Goal: Information Seeking & Learning: Find specific fact

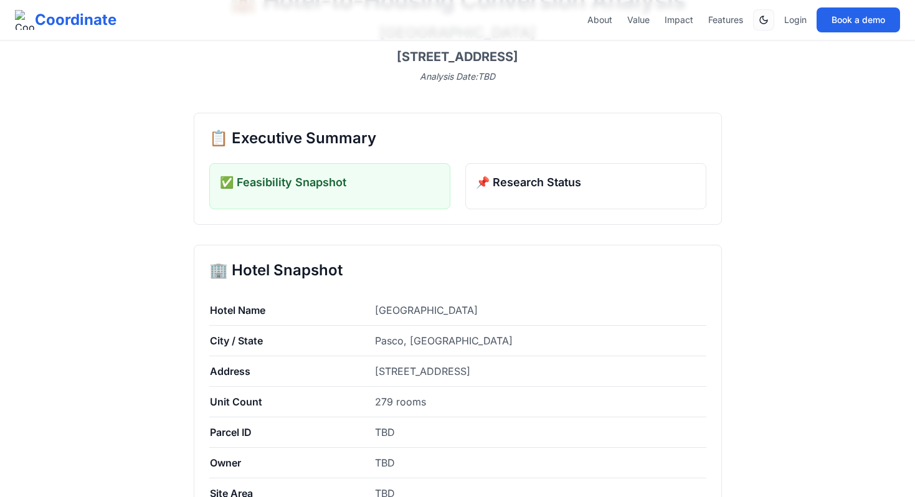
scroll to position [97, 0]
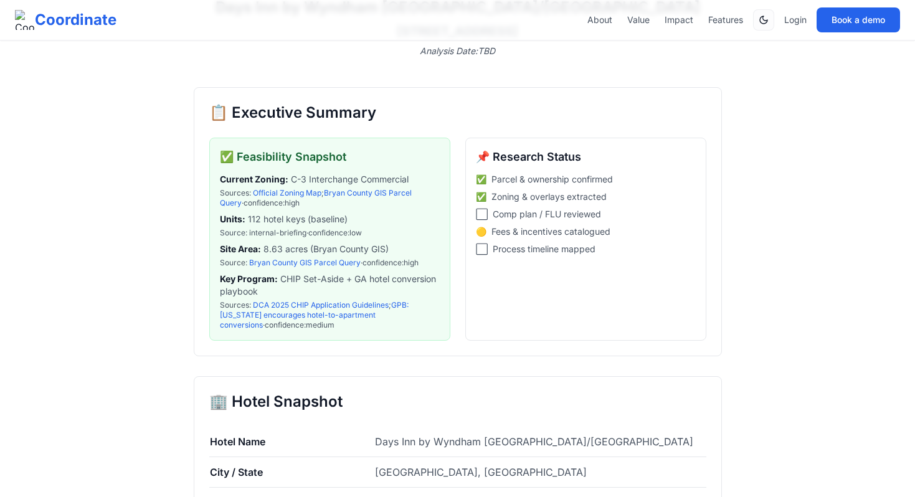
scroll to position [107, 0]
click at [326, 257] on li "Site Area : 8.63 acres ([GEOGRAPHIC_DATA] GIS) Source : [GEOGRAPHIC_DATA] GIS […" at bounding box center [330, 256] width 220 height 25
click at [316, 267] on link "Bryan County GIS Parcel Query" at bounding box center [305, 263] width 112 height 9
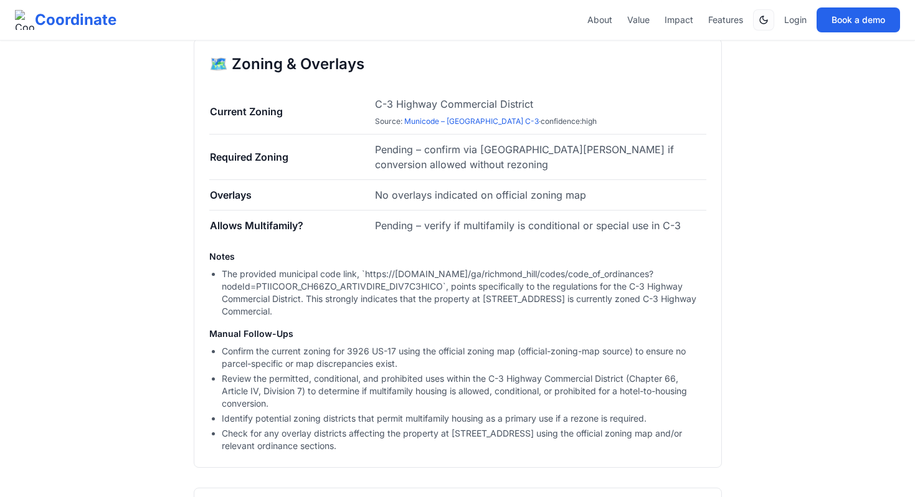
scroll to position [1074, 0]
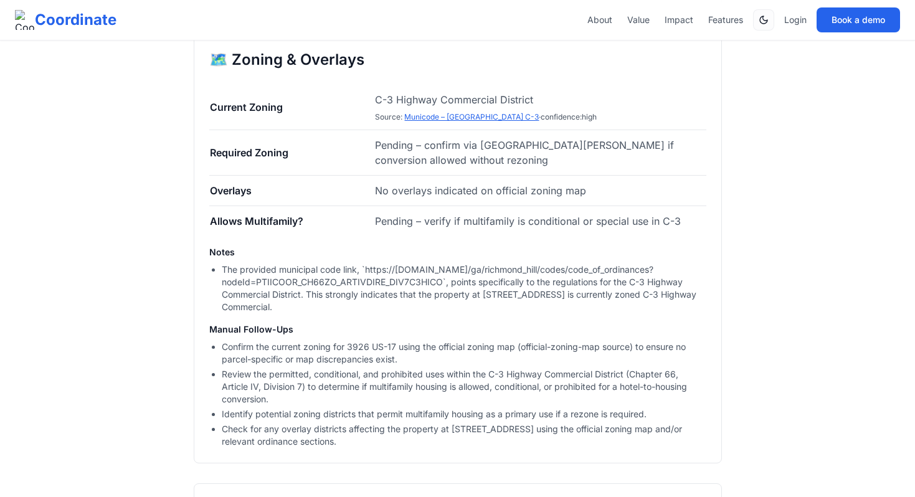
click at [475, 112] on link "Municode – [GEOGRAPHIC_DATA] C-3" at bounding box center [471, 116] width 135 height 9
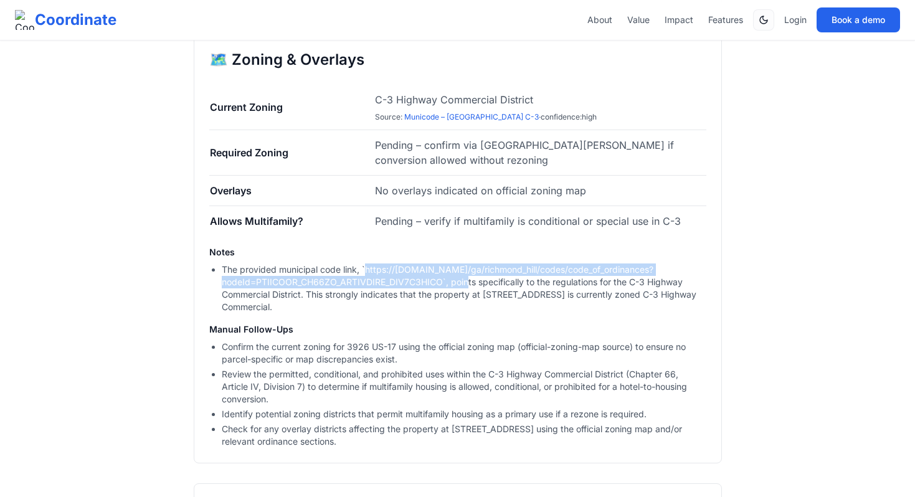
drag, startPoint x: 442, startPoint y: 267, endPoint x: 365, endPoint y: 255, distance: 78.2
click at [365, 264] on li "The provided municipal code link, `https://[DOMAIN_NAME]/ga/richmond_hill/codes…" at bounding box center [464, 289] width 485 height 50
copy li "[URL][DOMAIN_NAME]"
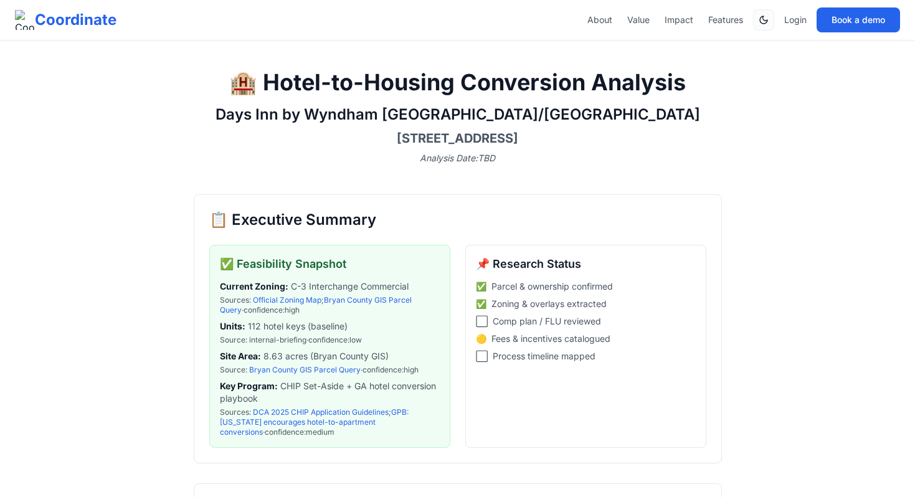
scroll to position [0, 0]
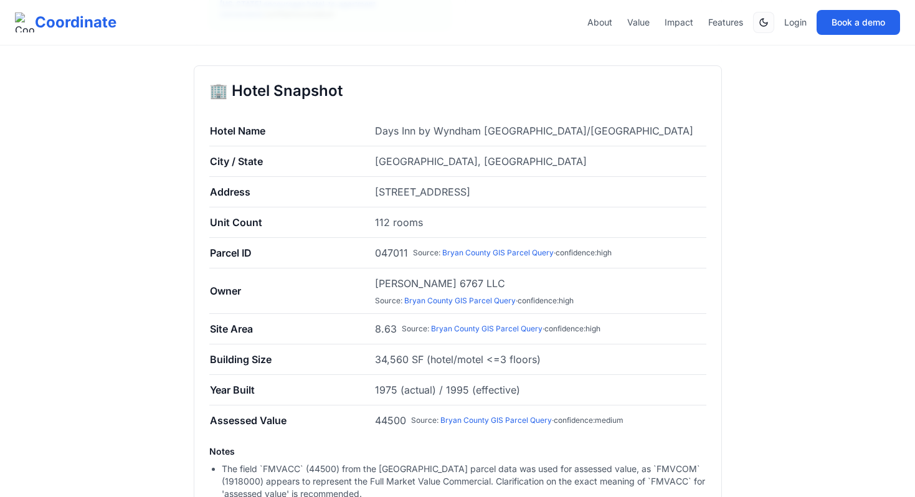
scroll to position [485, 0]
